Goal: Task Accomplishment & Management: Manage account settings

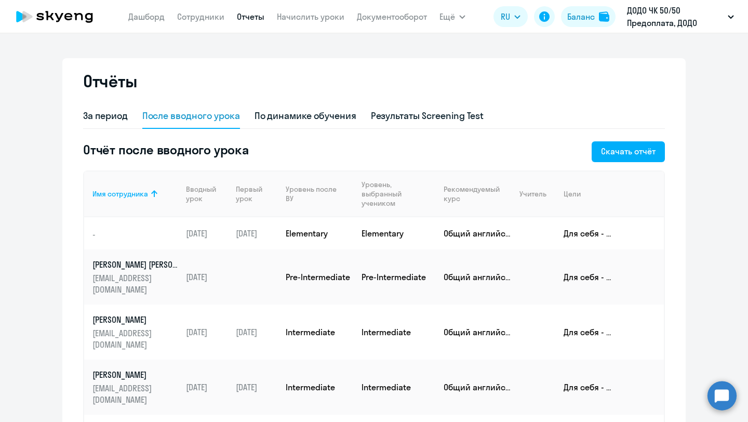
select select "10"
click at [201, 25] on nav "[PERSON_NAME] Отчеты Начислить уроки Документооборот" at bounding box center [277, 16] width 299 height 21
click at [200, 17] on link "Сотрудники" at bounding box center [200, 16] width 47 height 10
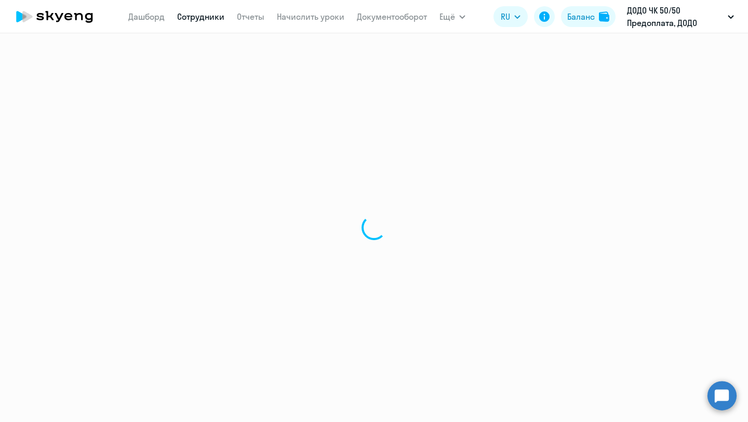
select select "30"
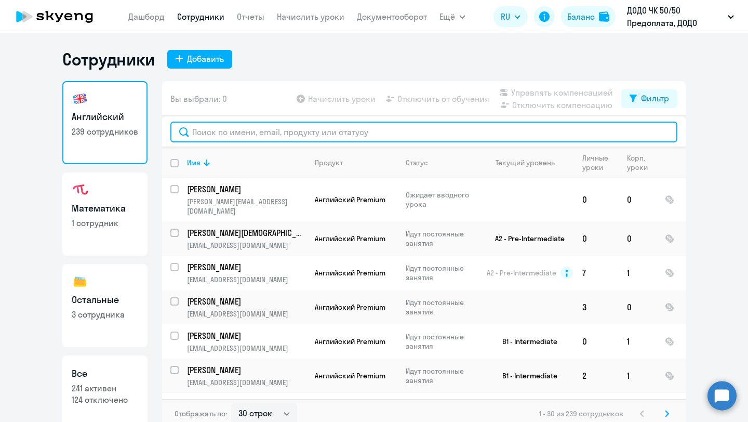
click at [233, 131] on input "text" at bounding box center [423, 132] width 507 height 21
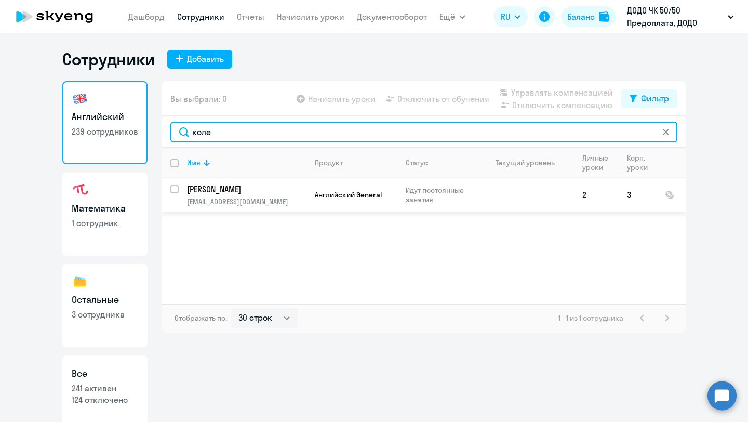
type input "коле"
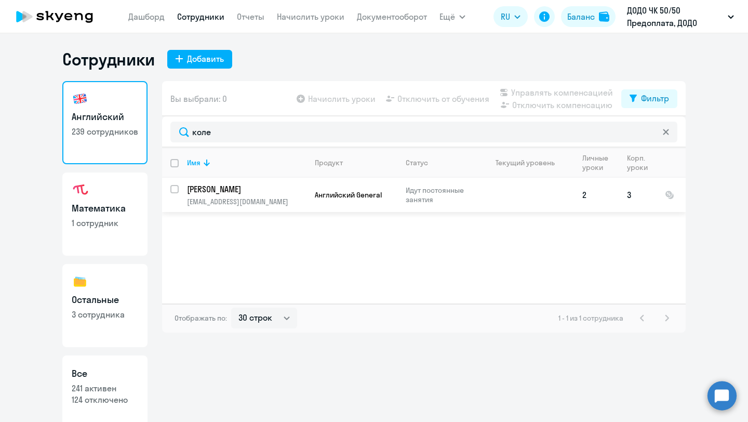
click at [175, 191] on input "select row 38714250" at bounding box center [180, 195] width 21 height 21
checkbox input "true"
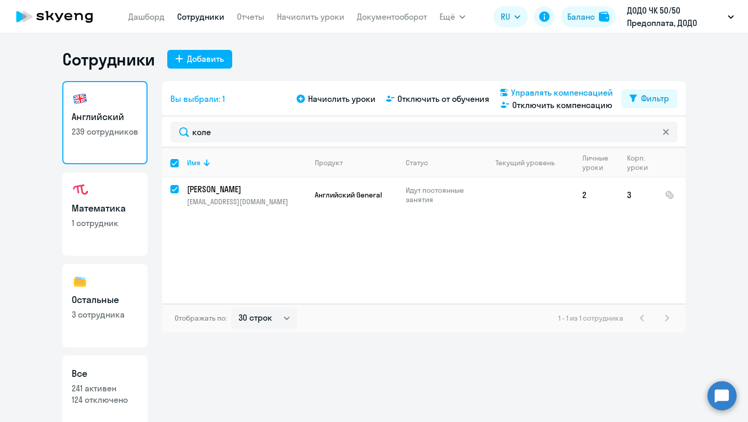
click at [526, 95] on span "Управлять компенсацией" at bounding box center [562, 92] width 102 height 12
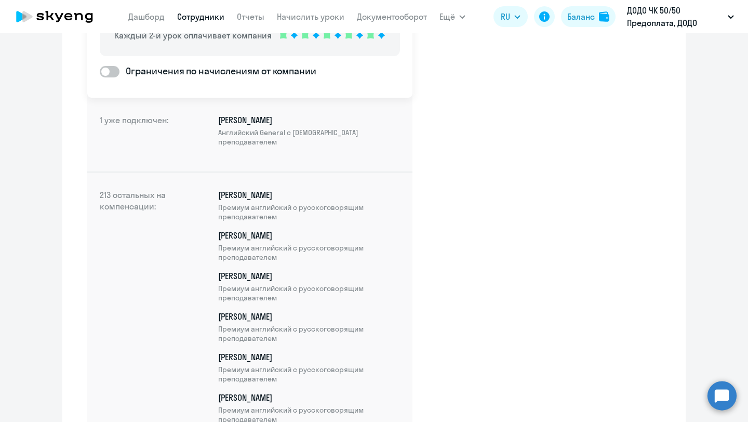
scroll to position [191, 0]
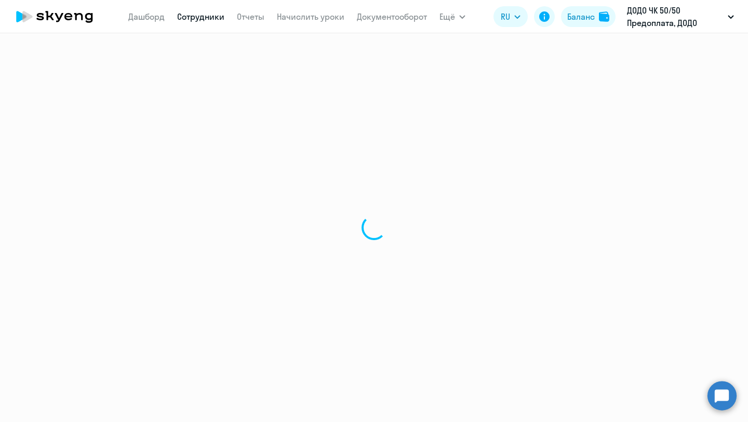
select select "30"
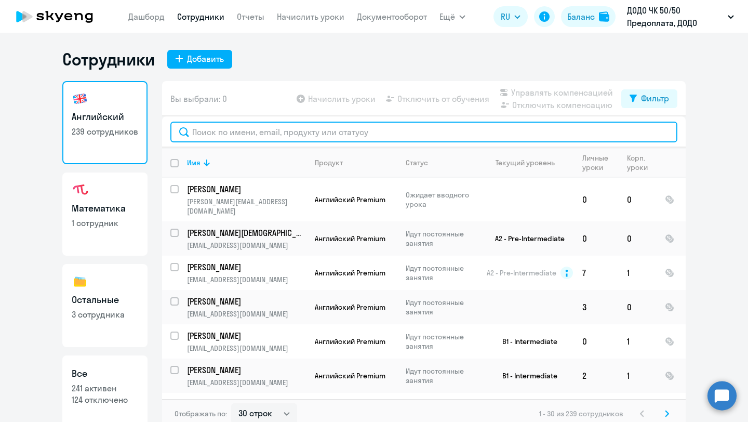
click at [271, 132] on input "text" at bounding box center [423, 132] width 507 height 21
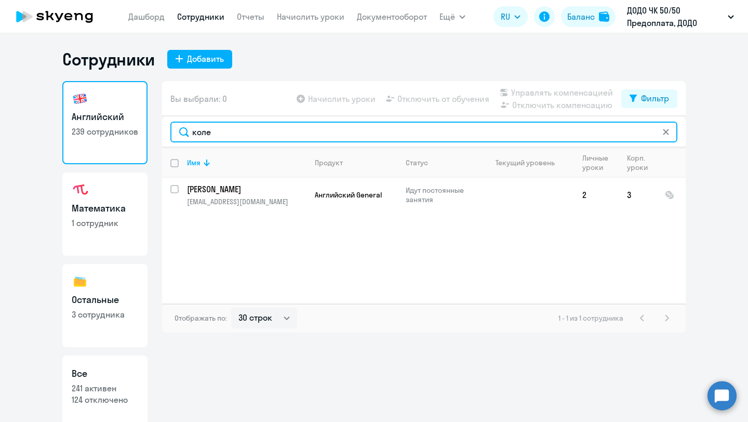
type input "коле"
